Goal: Find contact information: Find contact information

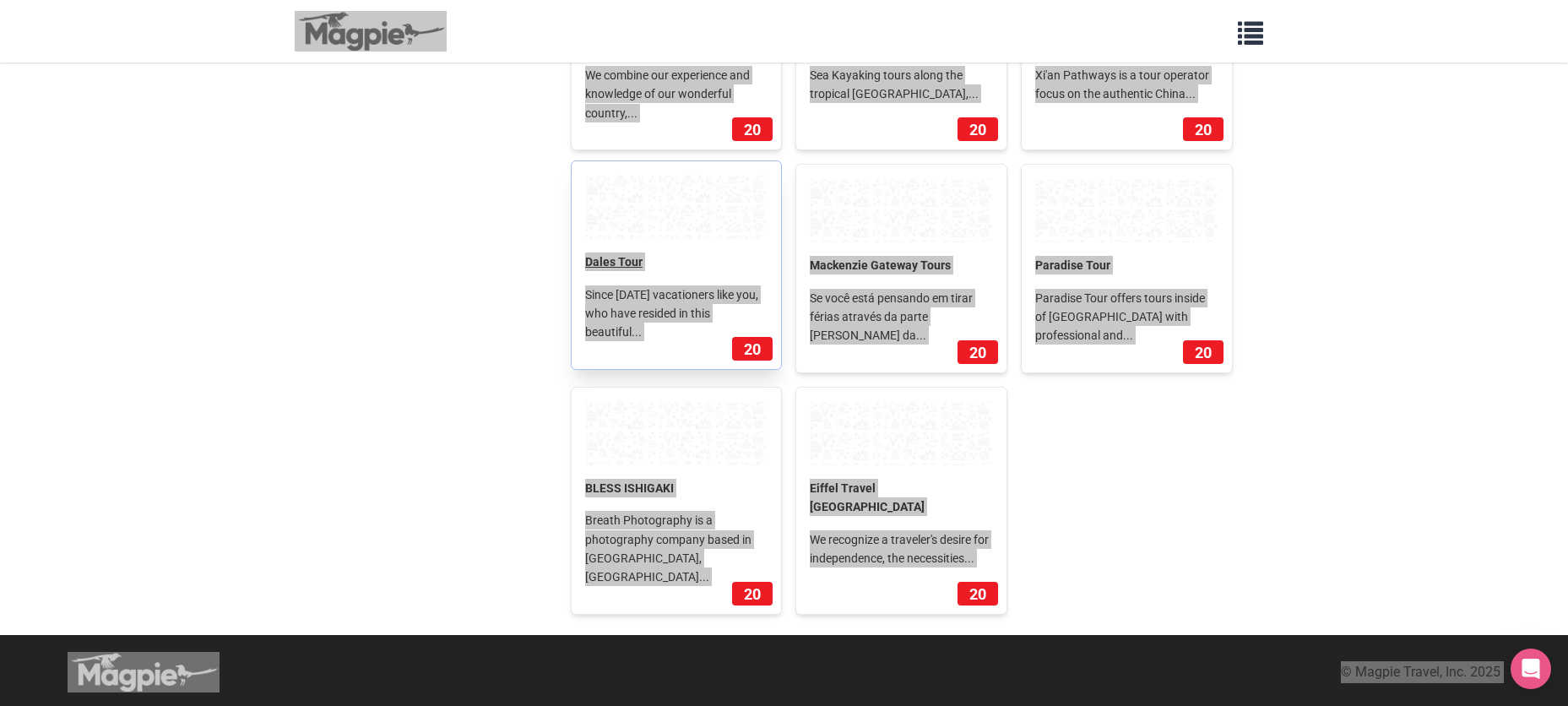
scroll to position [219954, 0]
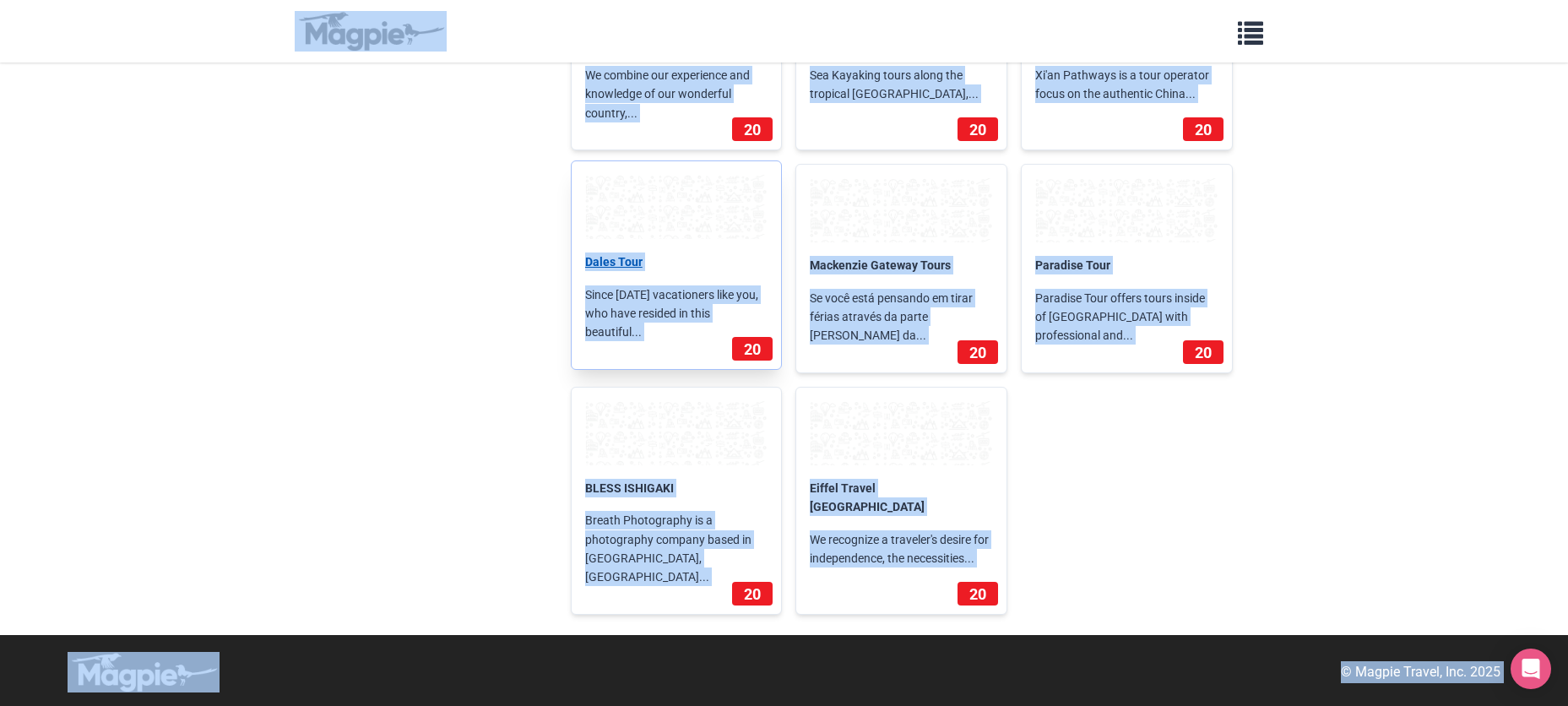
click at [643, 269] on link "Dales Tour" at bounding box center [614, 261] width 58 height 13
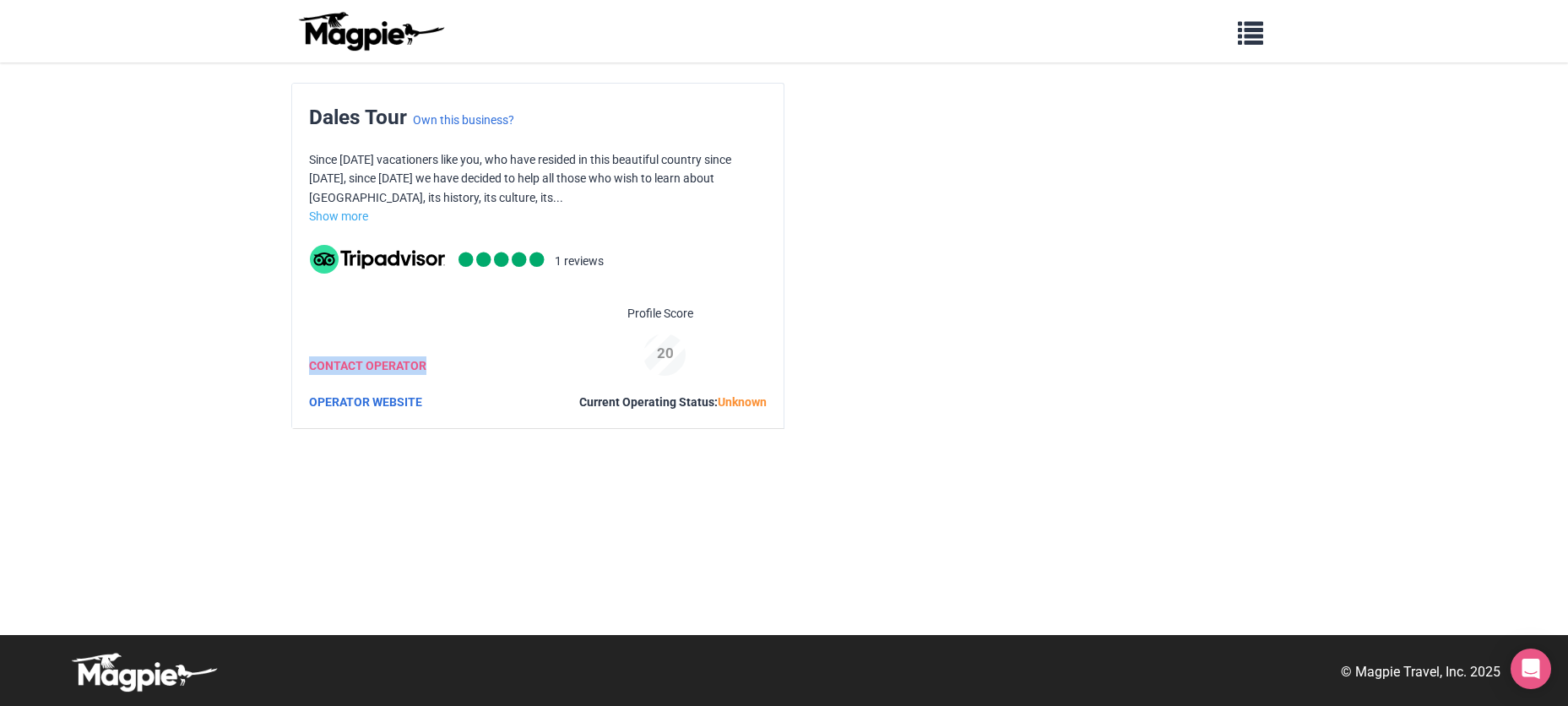
click at [486, 376] on div "CONTACT OPERATOR" at bounding box center [417, 324] width 242 height 102
drag, startPoint x: 519, startPoint y: 575, endPoint x: 309, endPoint y: 572, distance: 210.0
click at [309, 412] on div "OPERATOR WEBSITE" at bounding box center [417, 402] width 242 height 19
copy link "OPERATOR WEBSITE"
